Goal: Task Accomplishment & Management: Use online tool/utility

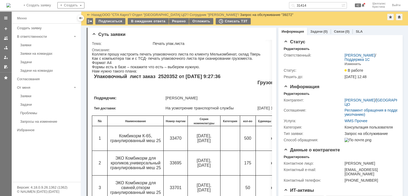
scroll to position [372, 0]
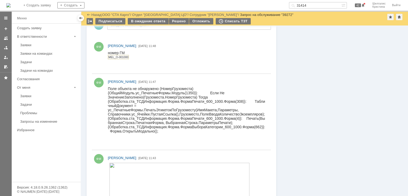
drag, startPoint x: 271, startPoint y: 125, endPoint x: 267, endPoint y: 126, distance: 4.7
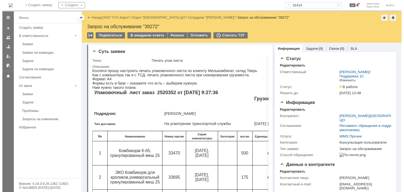
scroll to position [0, 0]
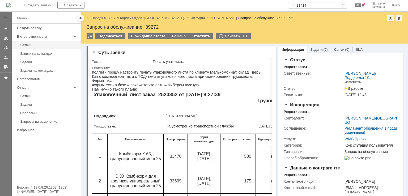
click at [40, 44] on div "Заявки" at bounding box center [48, 45] width 57 height 4
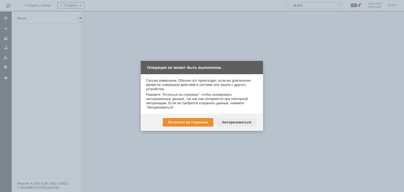
click at [241, 122] on div "Авторизоваться" at bounding box center [237, 122] width 40 height 9
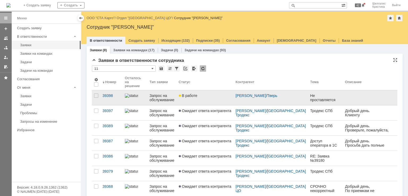
click at [216, 97] on link "В работе" at bounding box center [205, 97] width 57 height 15
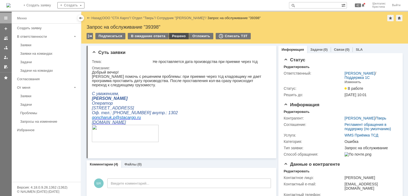
click at [172, 37] on div "Решено" at bounding box center [179, 36] width 20 height 6
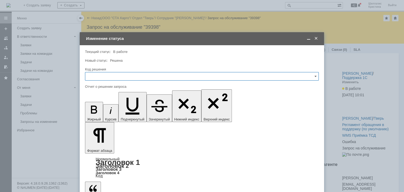
click at [121, 77] on input "text" at bounding box center [202, 76] width 234 height 9
click at [100, 144] on div "Решено" at bounding box center [201, 147] width 233 height 9
type input "Решено"
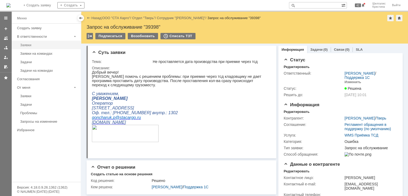
click at [27, 45] on div "Заявки" at bounding box center [48, 45] width 57 height 4
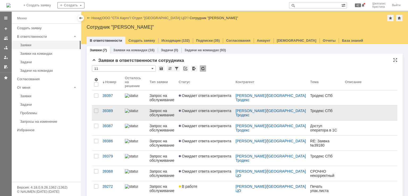
scroll to position [15, 0]
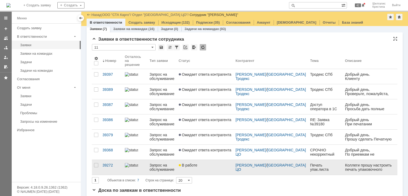
click at [213, 164] on div "В работе" at bounding box center [205, 165] width 53 height 4
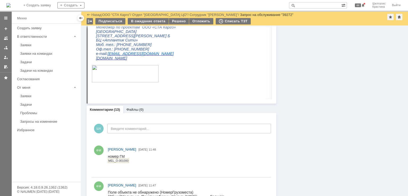
scroll to position [266, 0]
